Goal: Task Accomplishment & Management: Manage account settings

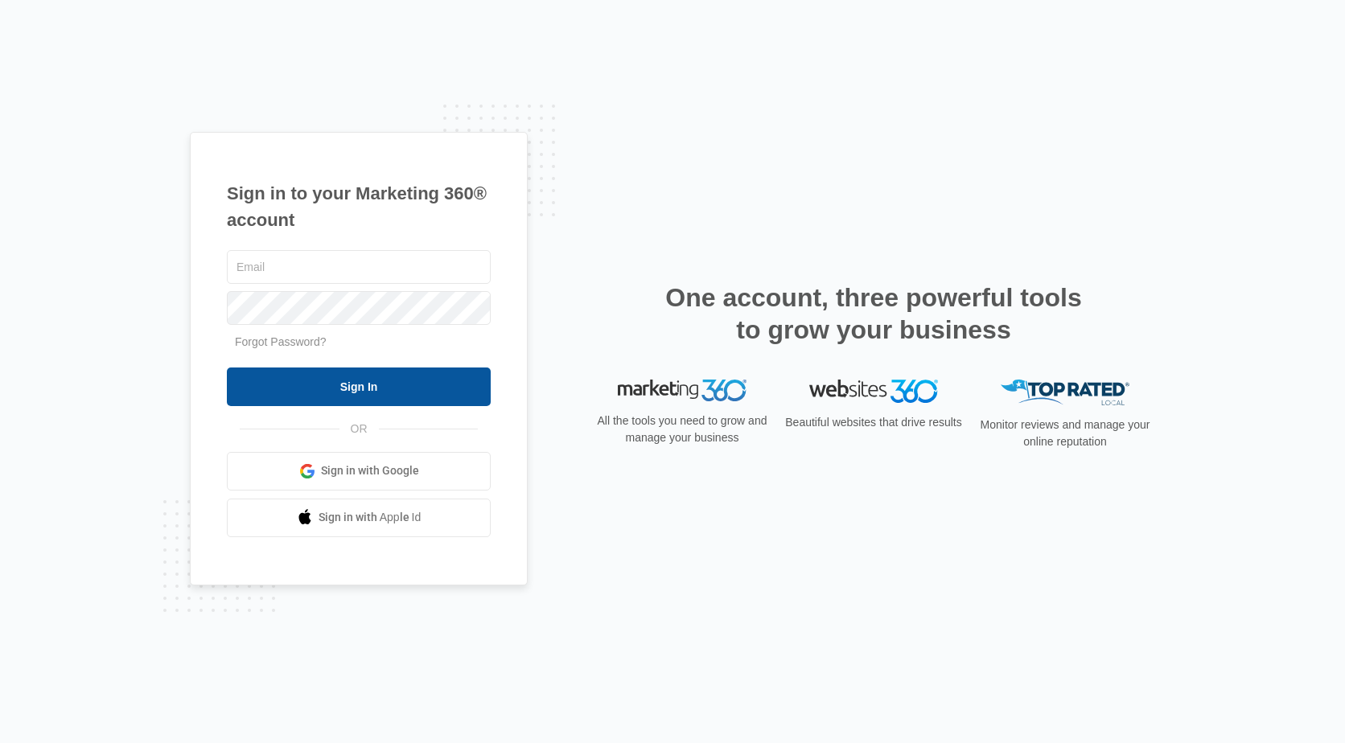
type input "access@contractorindependence.com"
click at [346, 389] on input "Sign In" at bounding box center [359, 387] width 264 height 39
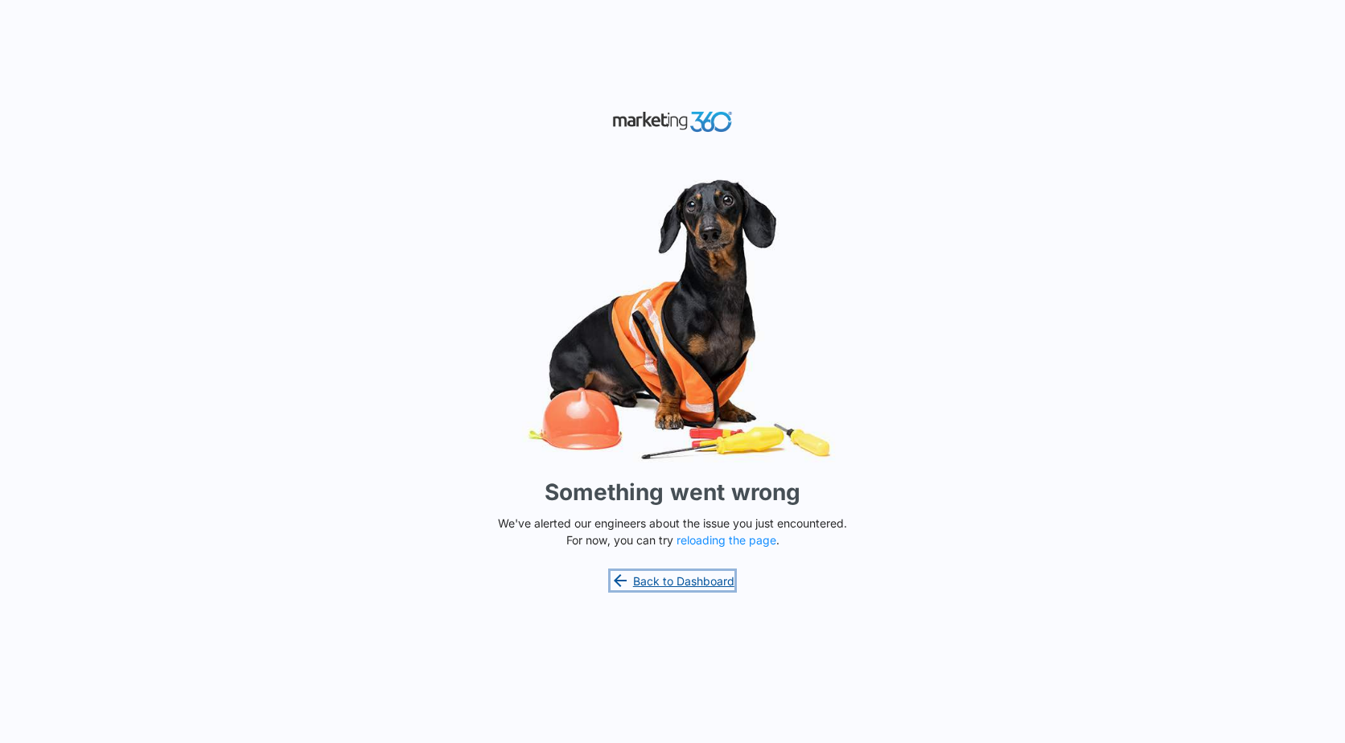
click at [687, 586] on link "Back to Dashboard" at bounding box center [673, 580] width 124 height 19
